Goal: Transaction & Acquisition: Book appointment/travel/reservation

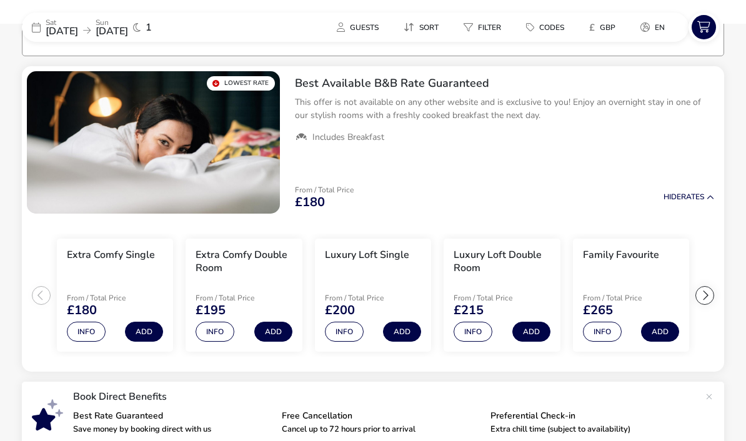
scroll to position [100, 0]
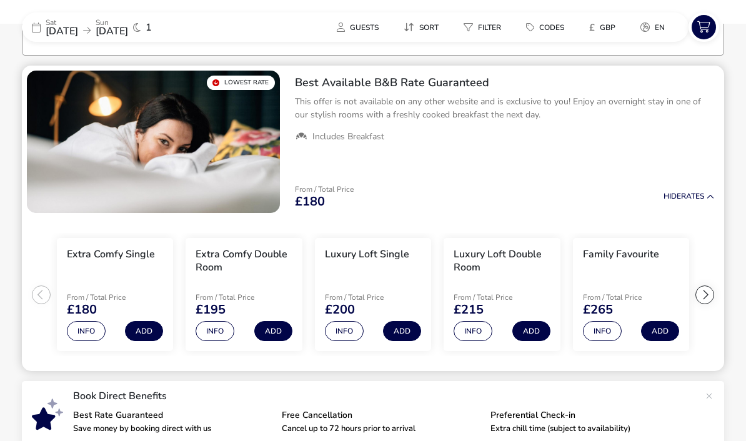
click at [72, 194] on img "1 / 1" at bounding box center [153, 142] width 253 height 142
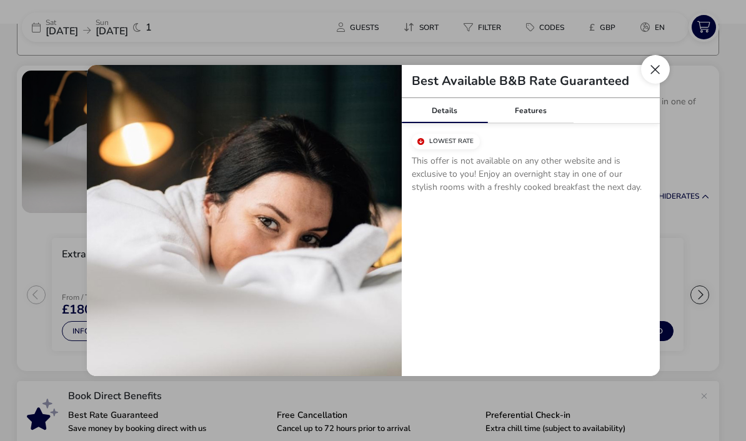
click at [656, 68] on button "Close modal" at bounding box center [655, 69] width 29 height 29
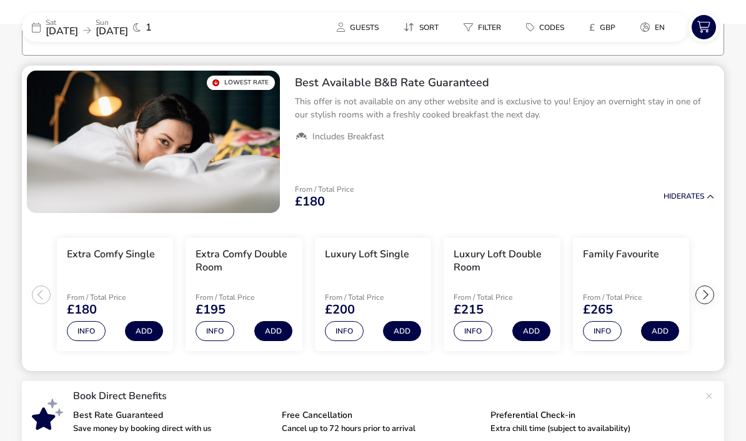
click at [439, 97] on p "This offer is not available on any other website and is exclusive to you! Enjoy…" at bounding box center [504, 108] width 419 height 26
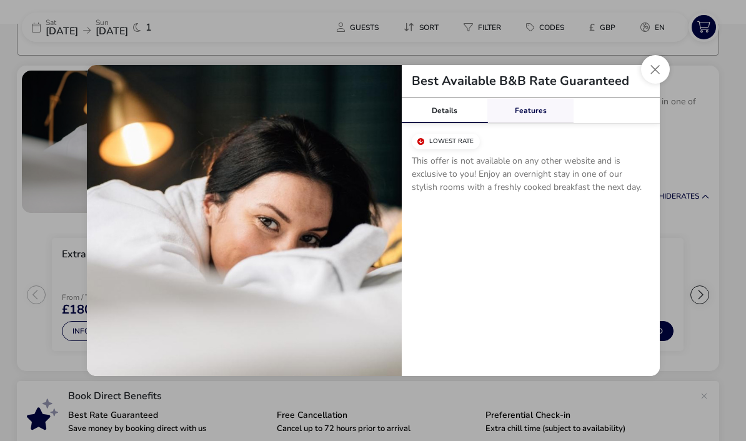
click at [530, 116] on div "Features" at bounding box center [530, 110] width 86 height 25
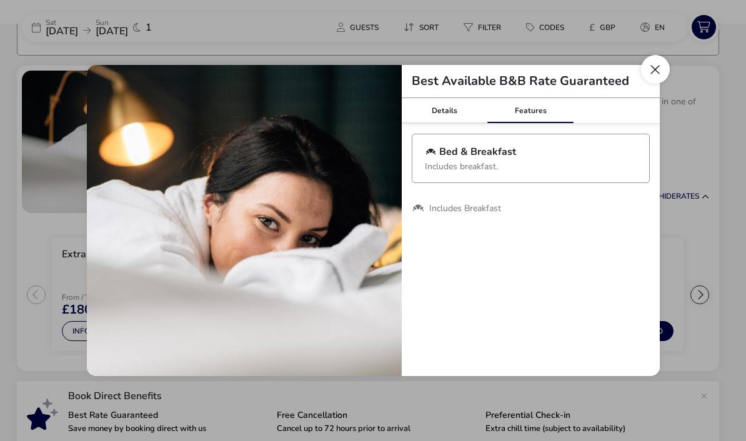
click at [648, 76] on button "Close modal" at bounding box center [655, 69] width 29 height 29
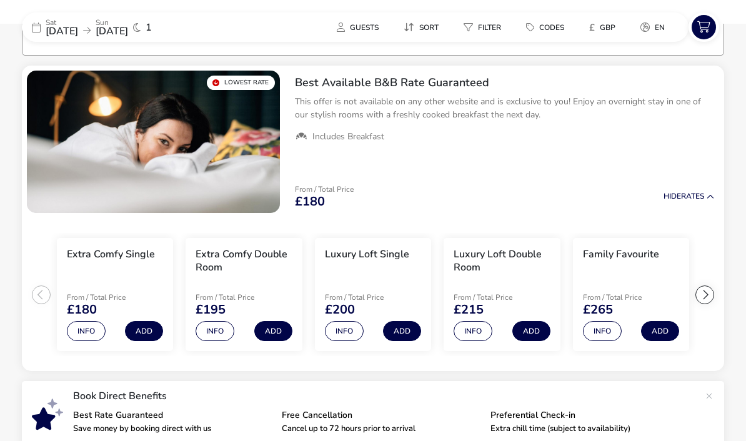
click at [86, 344] on li "Extra Comfy Single From / Total Price £180 Info Add" at bounding box center [115, 295] width 116 height 114
click at [80, 334] on button "Info" at bounding box center [86, 331] width 39 height 20
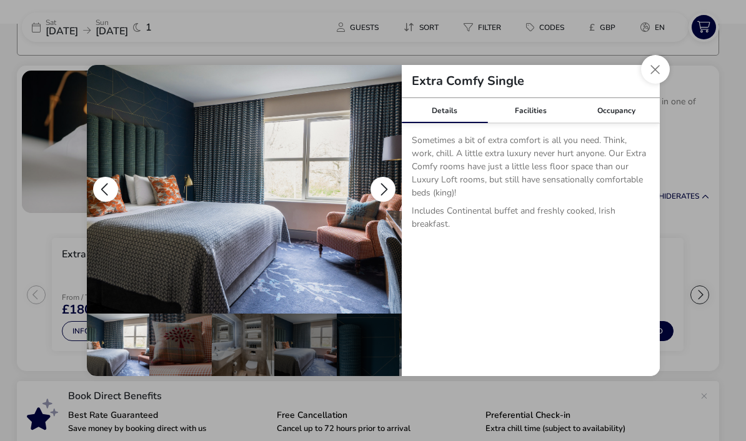
click at [383, 189] on button "details" at bounding box center [382, 189] width 25 height 25
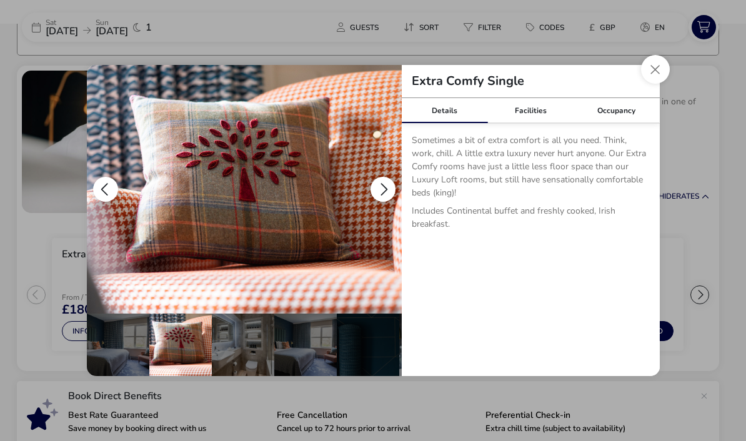
click at [383, 188] on button "details" at bounding box center [382, 189] width 25 height 25
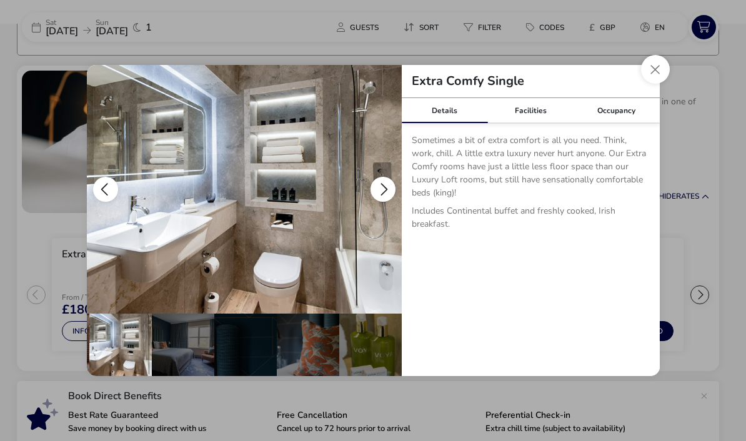
click at [383, 188] on button "details" at bounding box center [382, 189] width 25 height 25
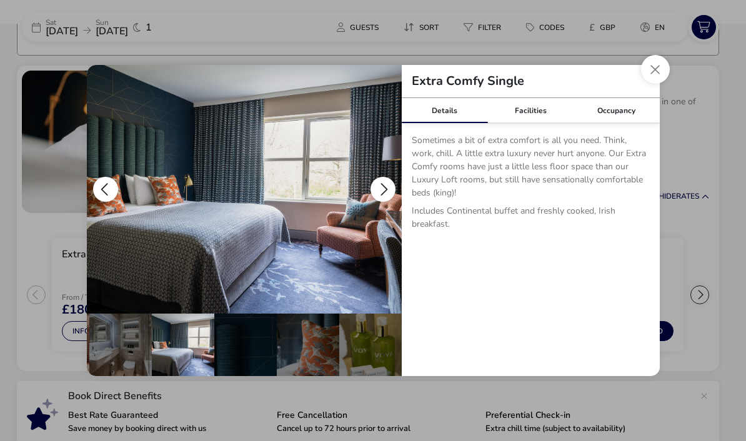
click at [383, 188] on button "details" at bounding box center [382, 189] width 25 height 25
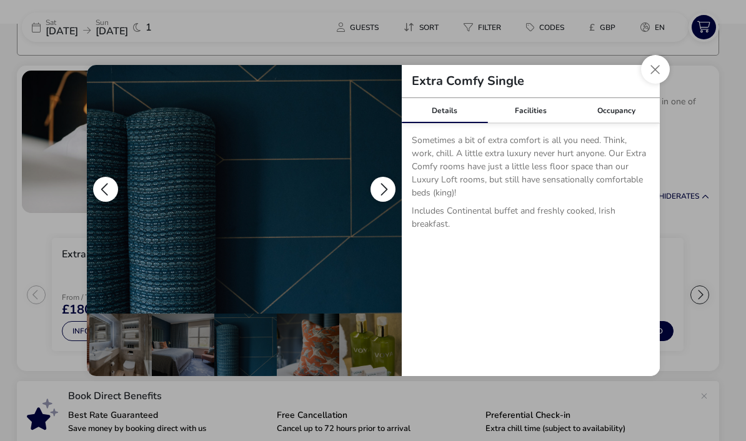
click at [383, 188] on button "details" at bounding box center [382, 189] width 25 height 25
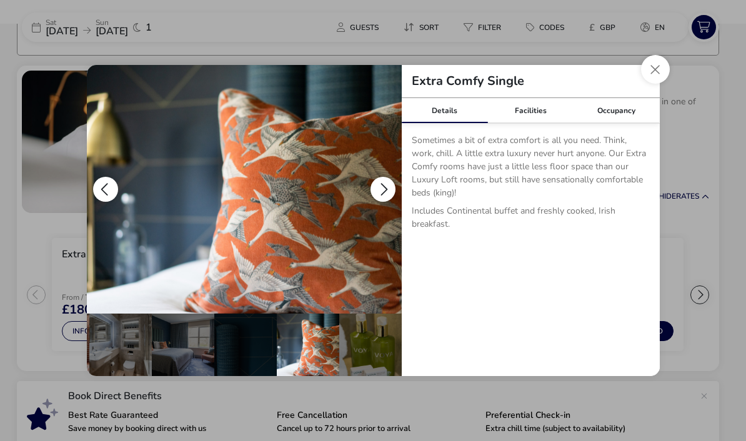
click at [383, 188] on button "details" at bounding box center [382, 189] width 25 height 25
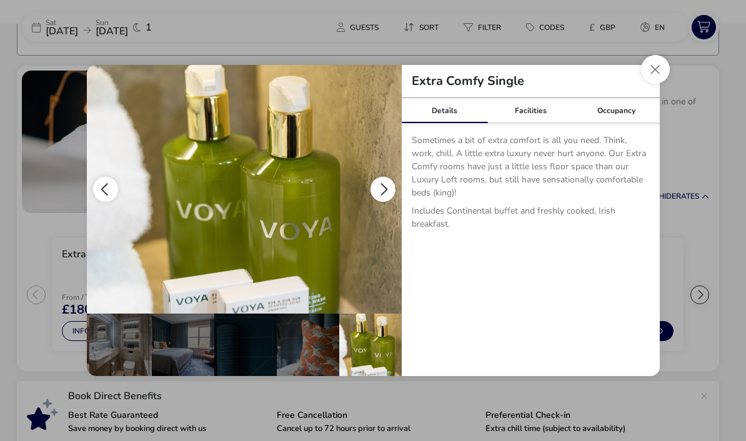
click at [383, 188] on button "details" at bounding box center [382, 189] width 25 height 25
